Goal: Find specific page/section: Find specific page/section

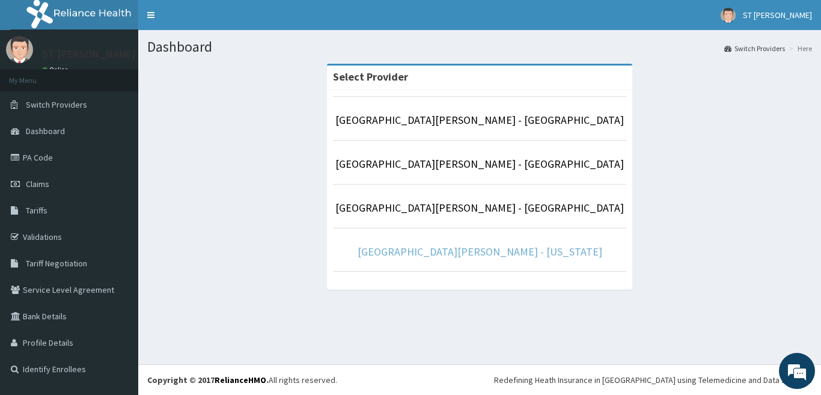
click at [491, 245] on link "[GEOGRAPHIC_DATA][PERSON_NAME] - [US_STATE]" at bounding box center [480, 252] width 245 height 14
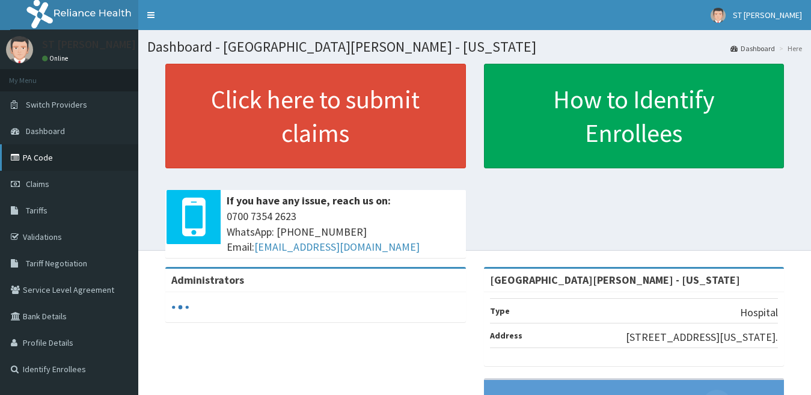
click at [60, 159] on link "PA Code" at bounding box center [69, 157] width 138 height 26
